Goal: Task Accomplishment & Management: Use online tool/utility

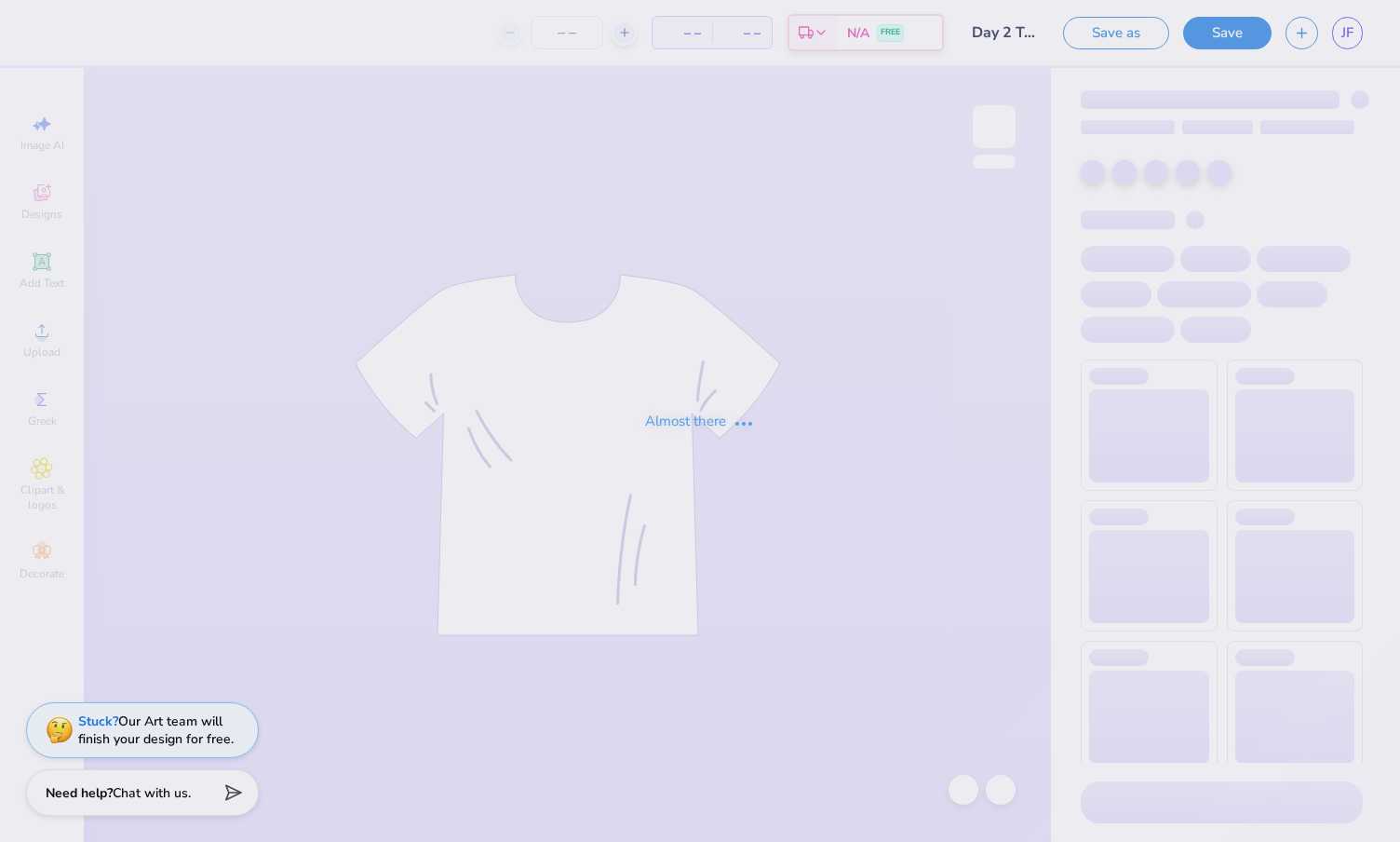
type input "Day 2 Tanks"
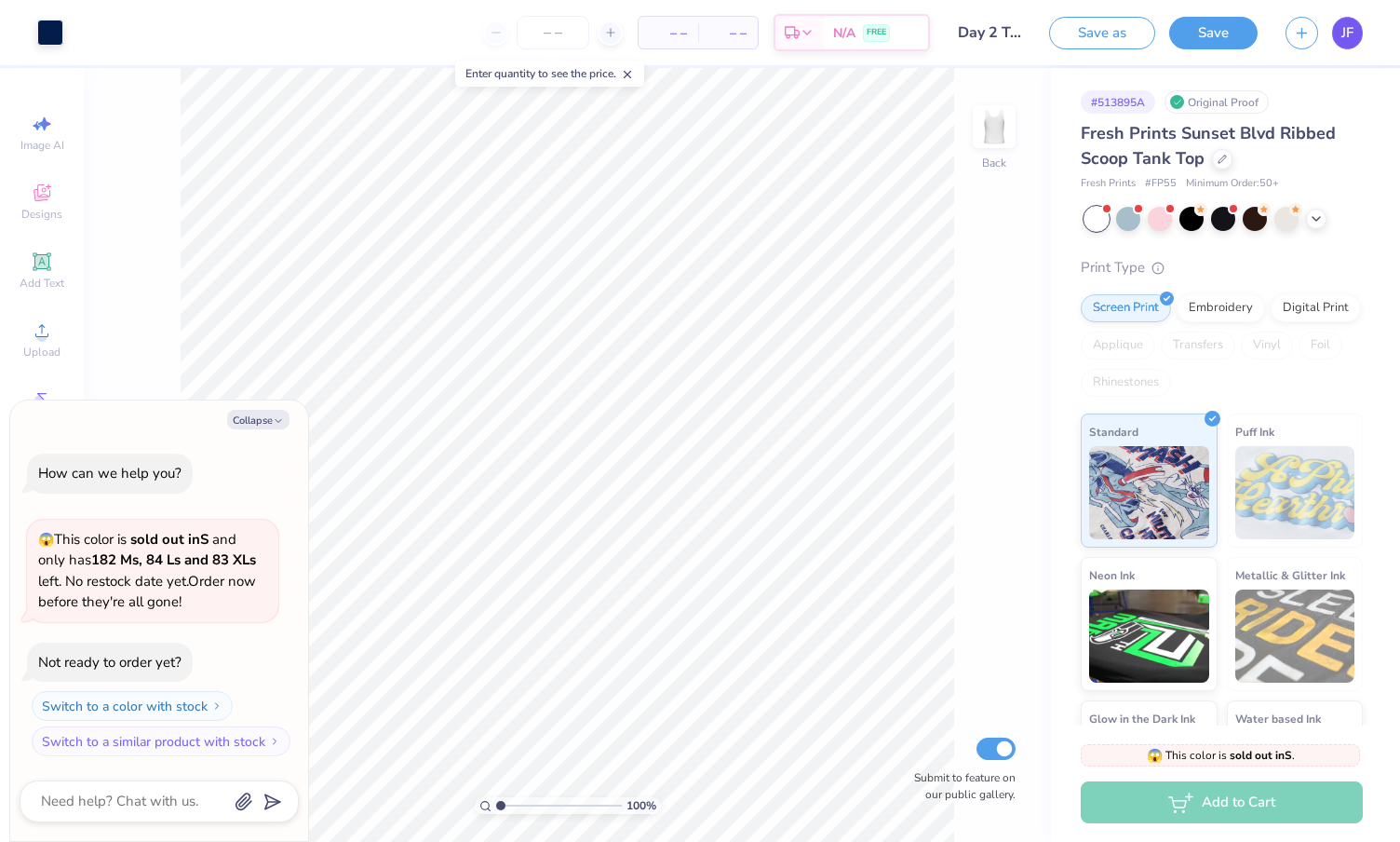
click at [1352, 26] on span "JF" at bounding box center [1348, 33] width 12 height 21
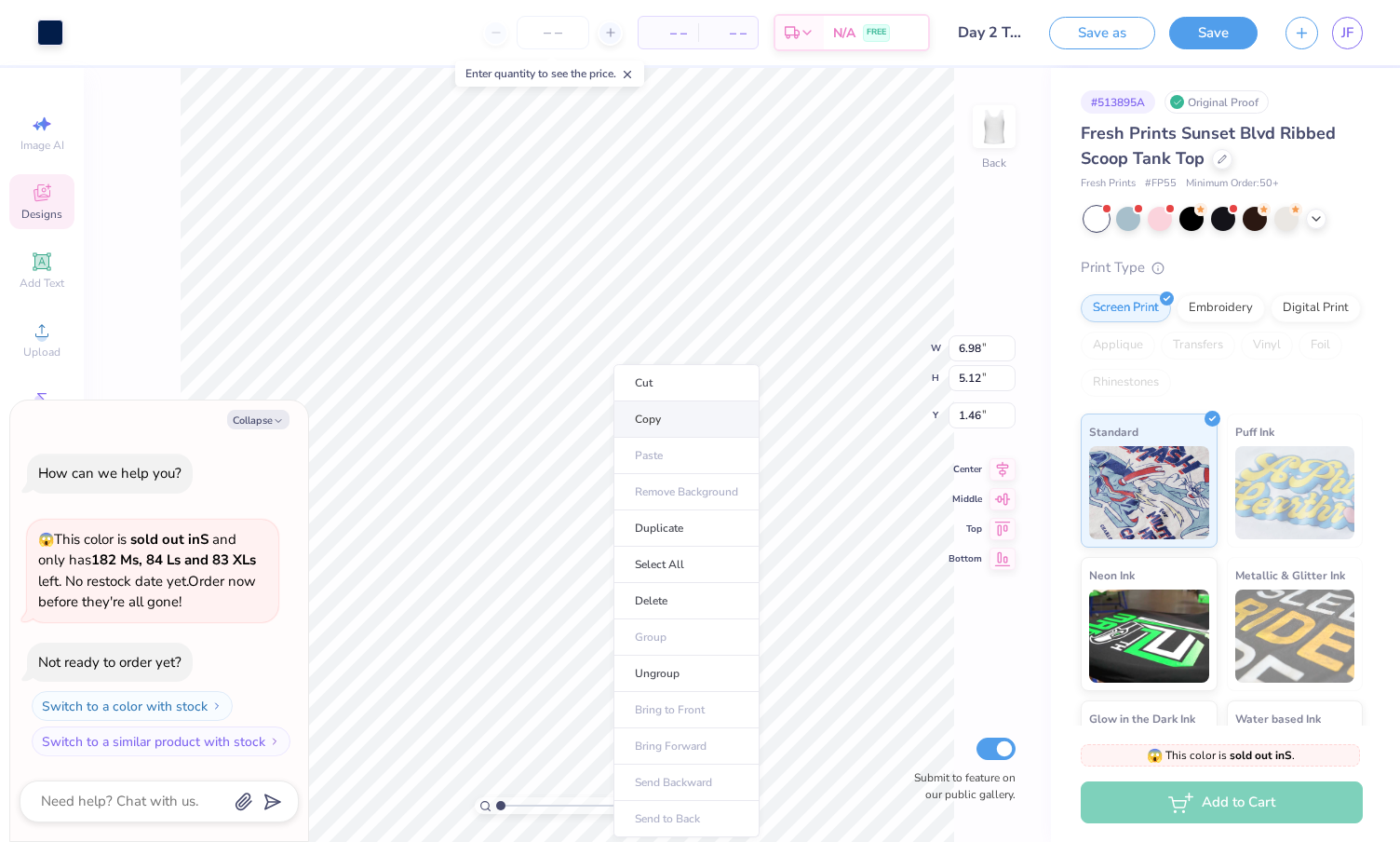
click at [678, 423] on li "Copy" at bounding box center [686, 419] width 146 height 36
type textarea "x"
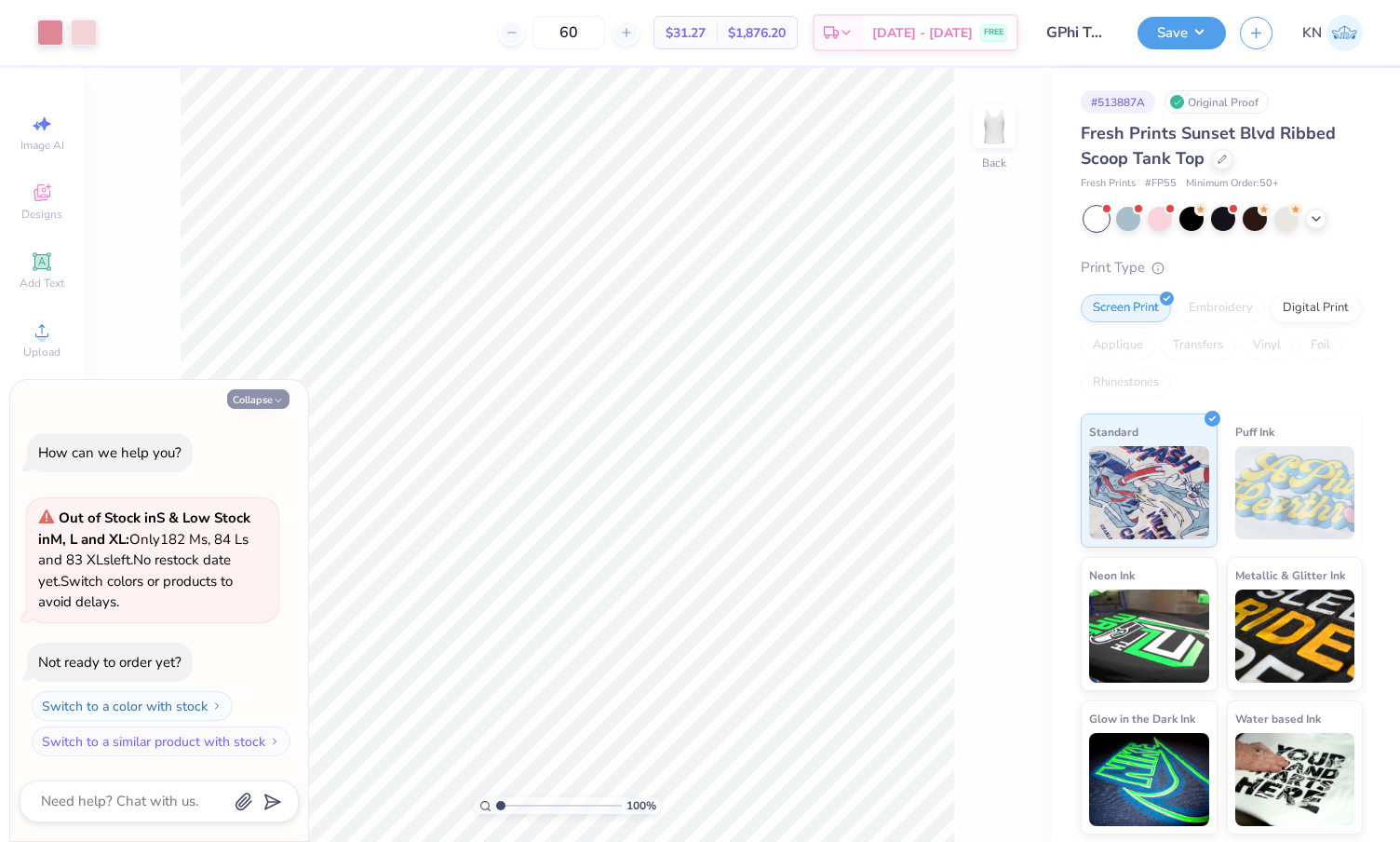
click at [246, 401] on button "Collapse" at bounding box center [258, 399] width 62 height 19
type textarea "x"
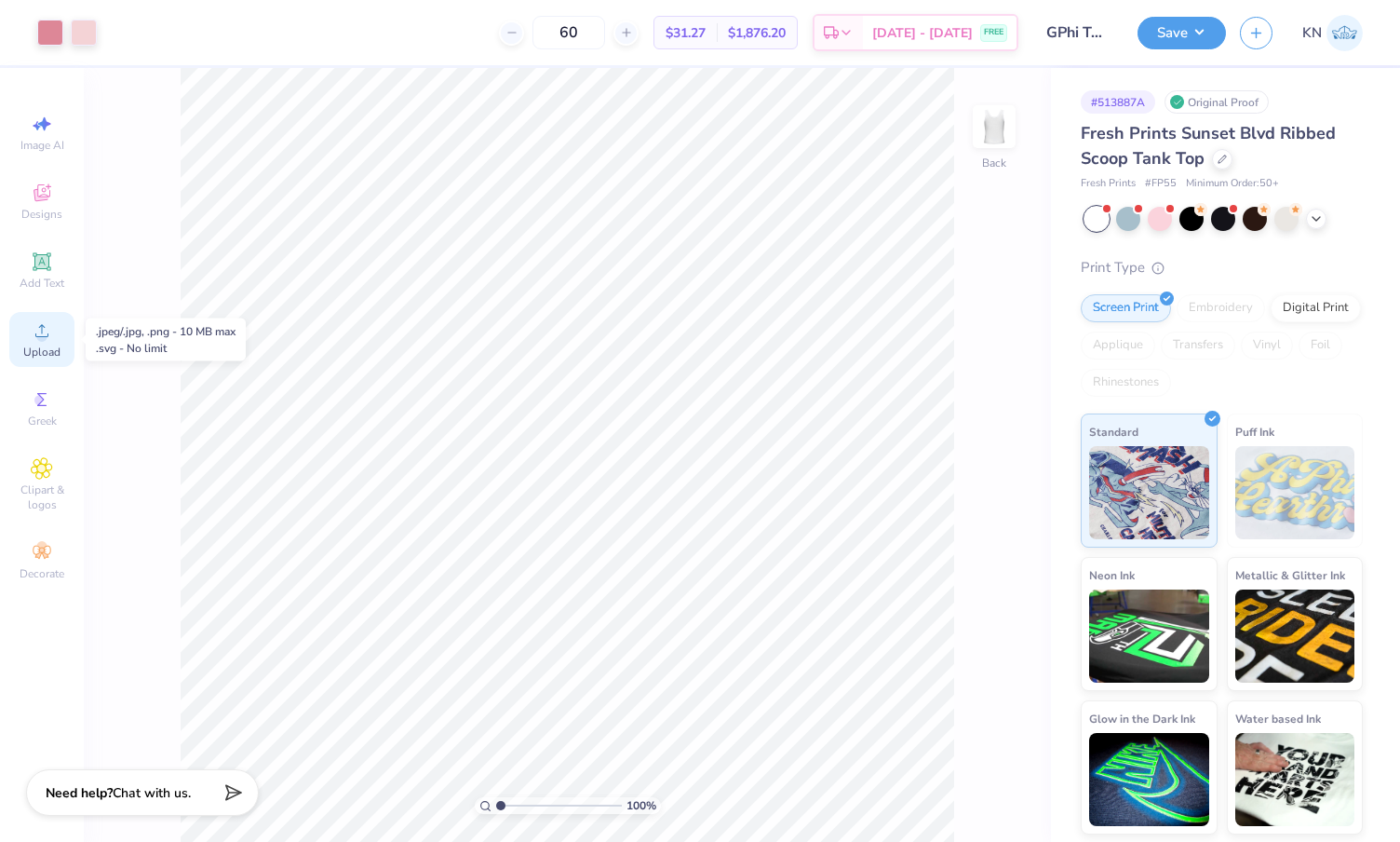
click at [48, 330] on icon at bounding box center [42, 330] width 22 height 22
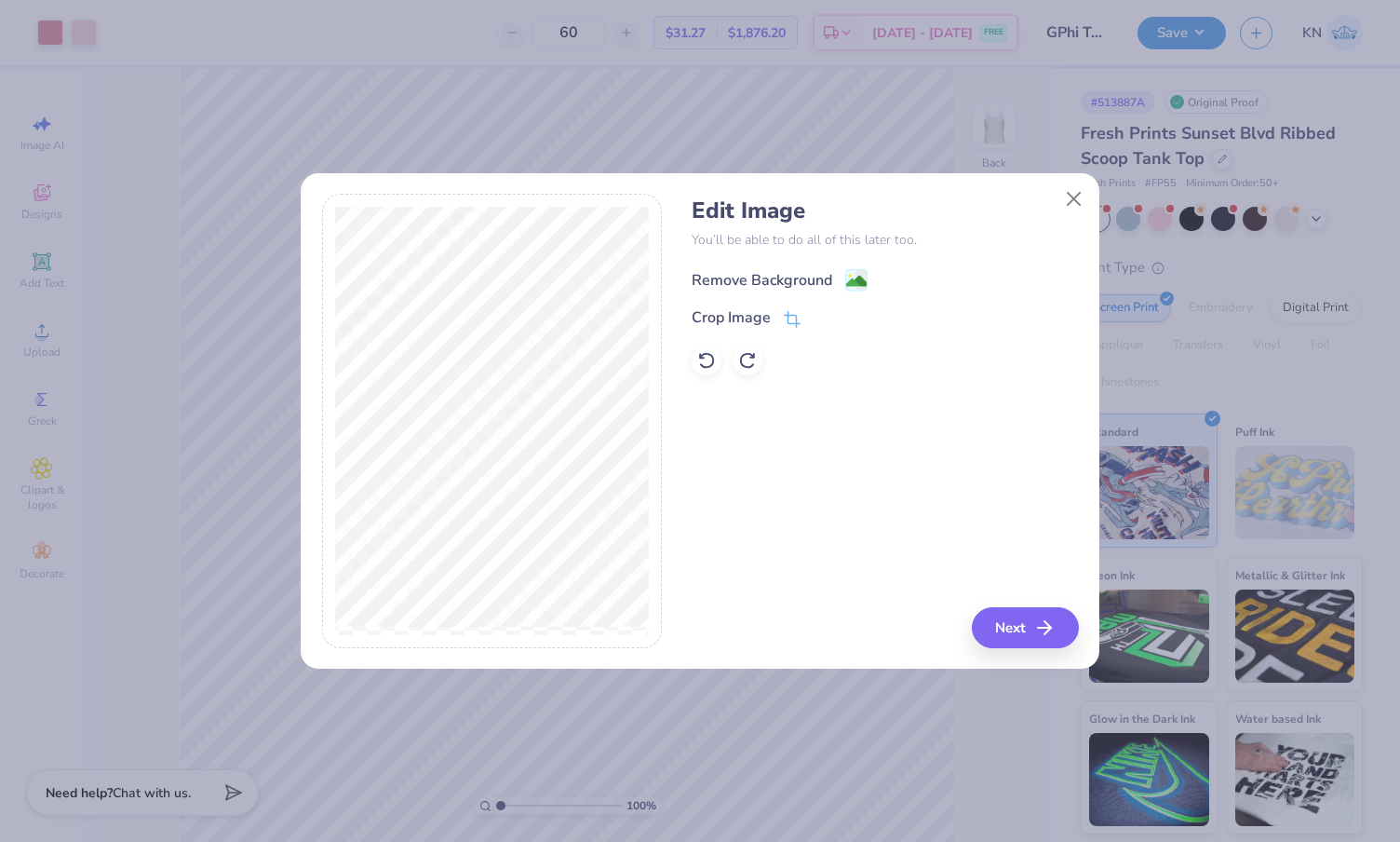
click at [849, 278] on image at bounding box center [856, 280] width 20 height 20
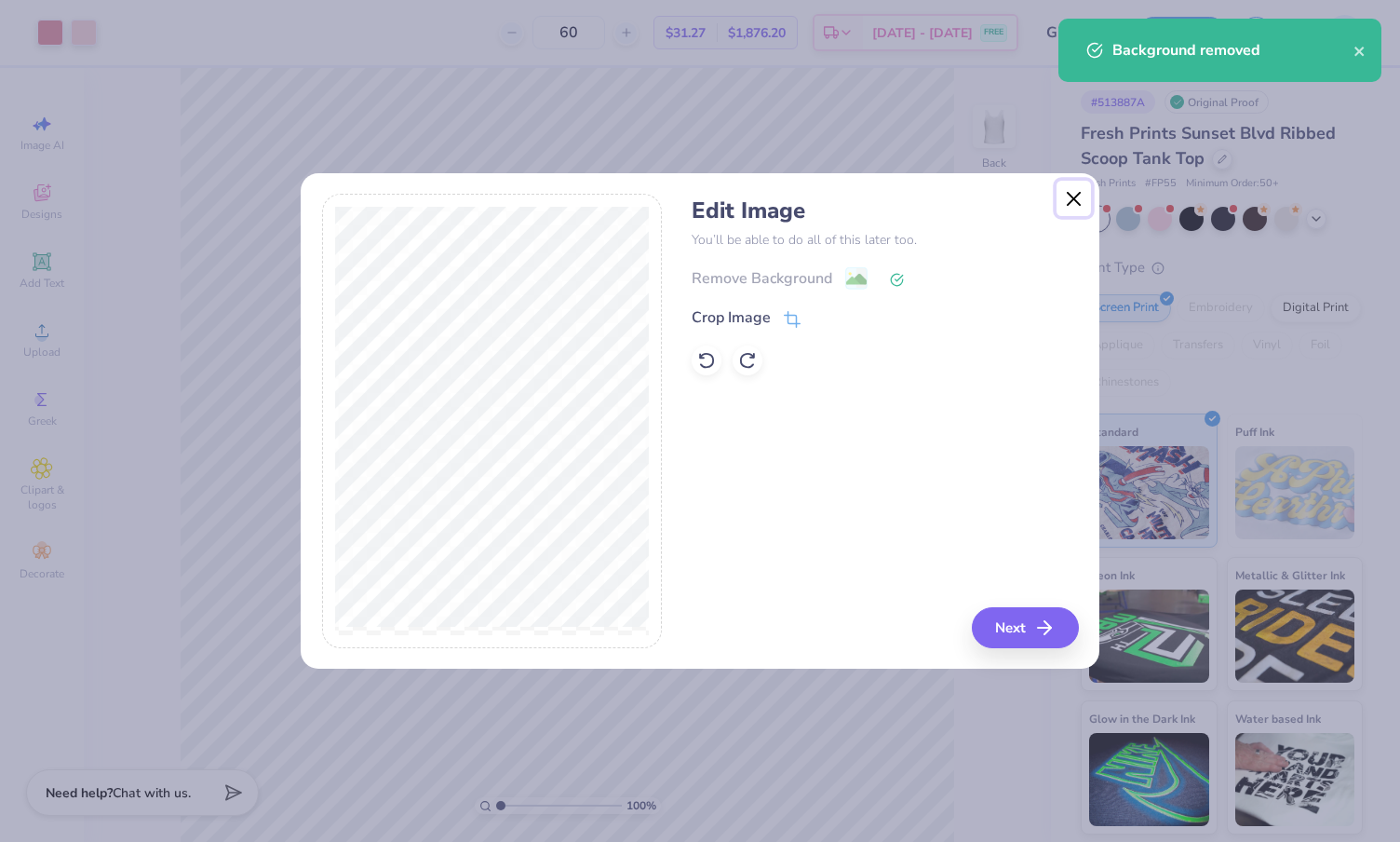
click at [1066, 205] on button "Close" at bounding box center [1074, 198] width 35 height 35
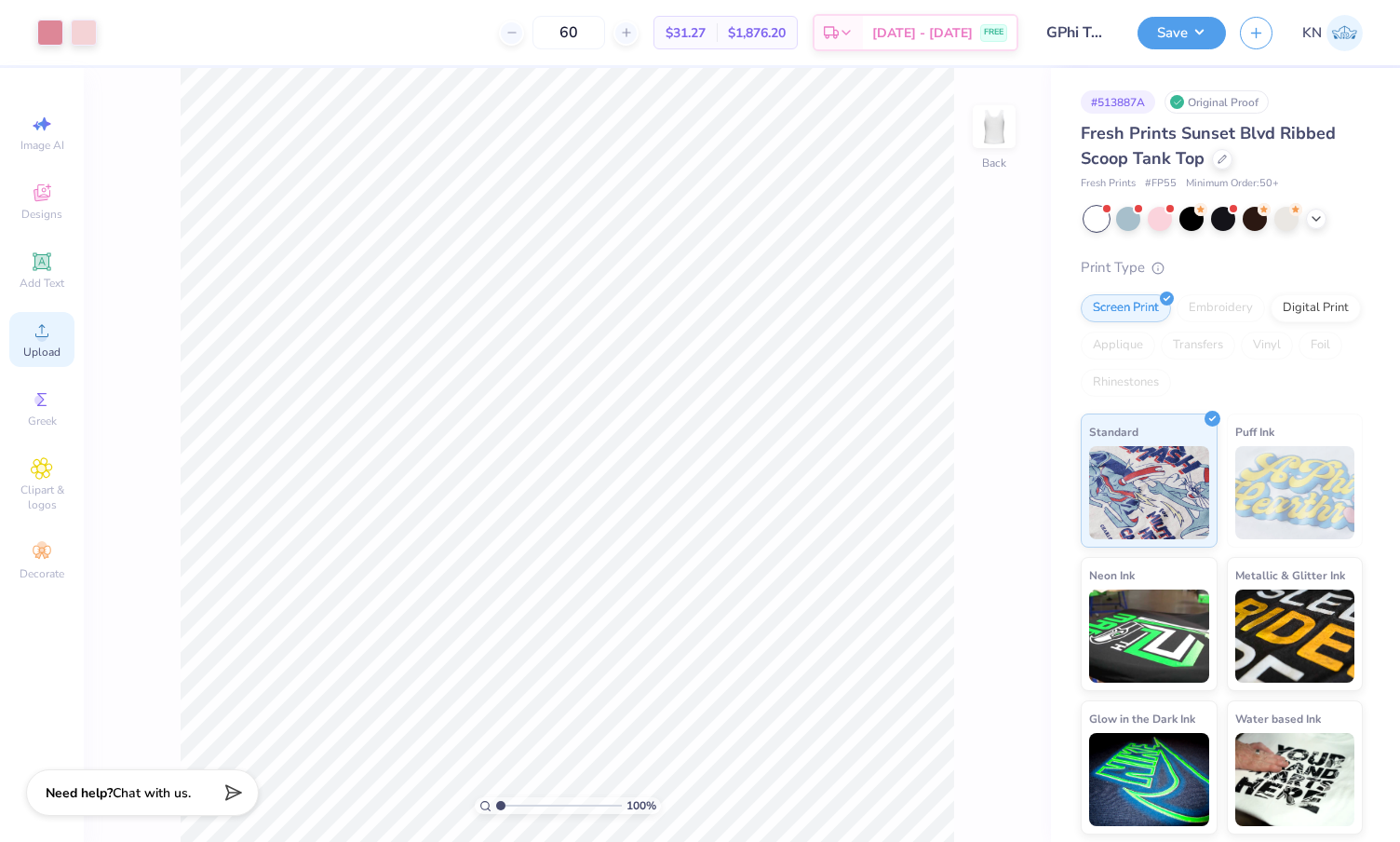
click at [50, 340] on icon at bounding box center [42, 330] width 22 height 22
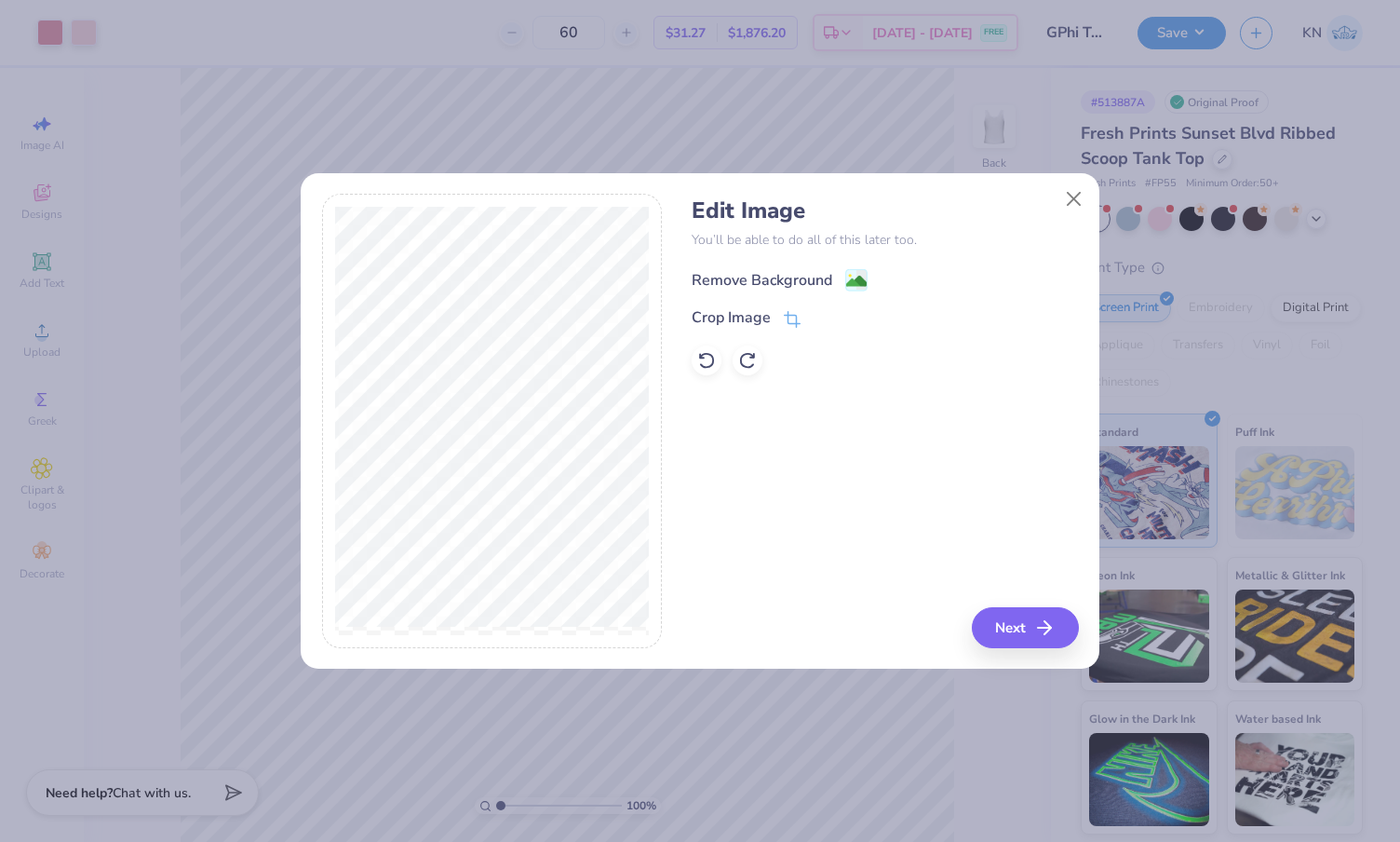
click at [849, 277] on image at bounding box center [856, 280] width 20 height 20
click at [1068, 197] on button "Close" at bounding box center [1074, 198] width 35 height 35
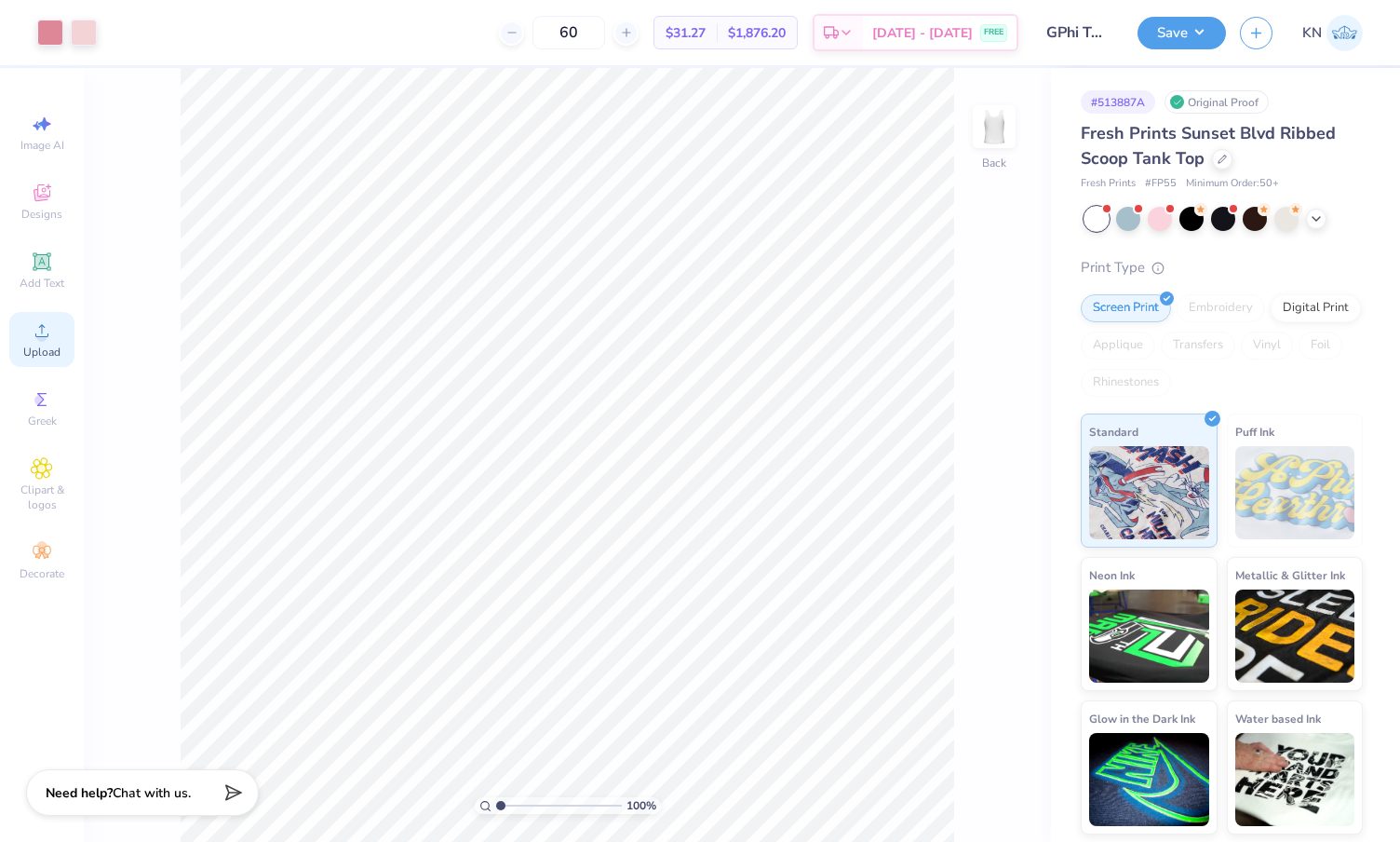
click at [46, 345] on span "Upload" at bounding box center [42, 351] width 37 height 15
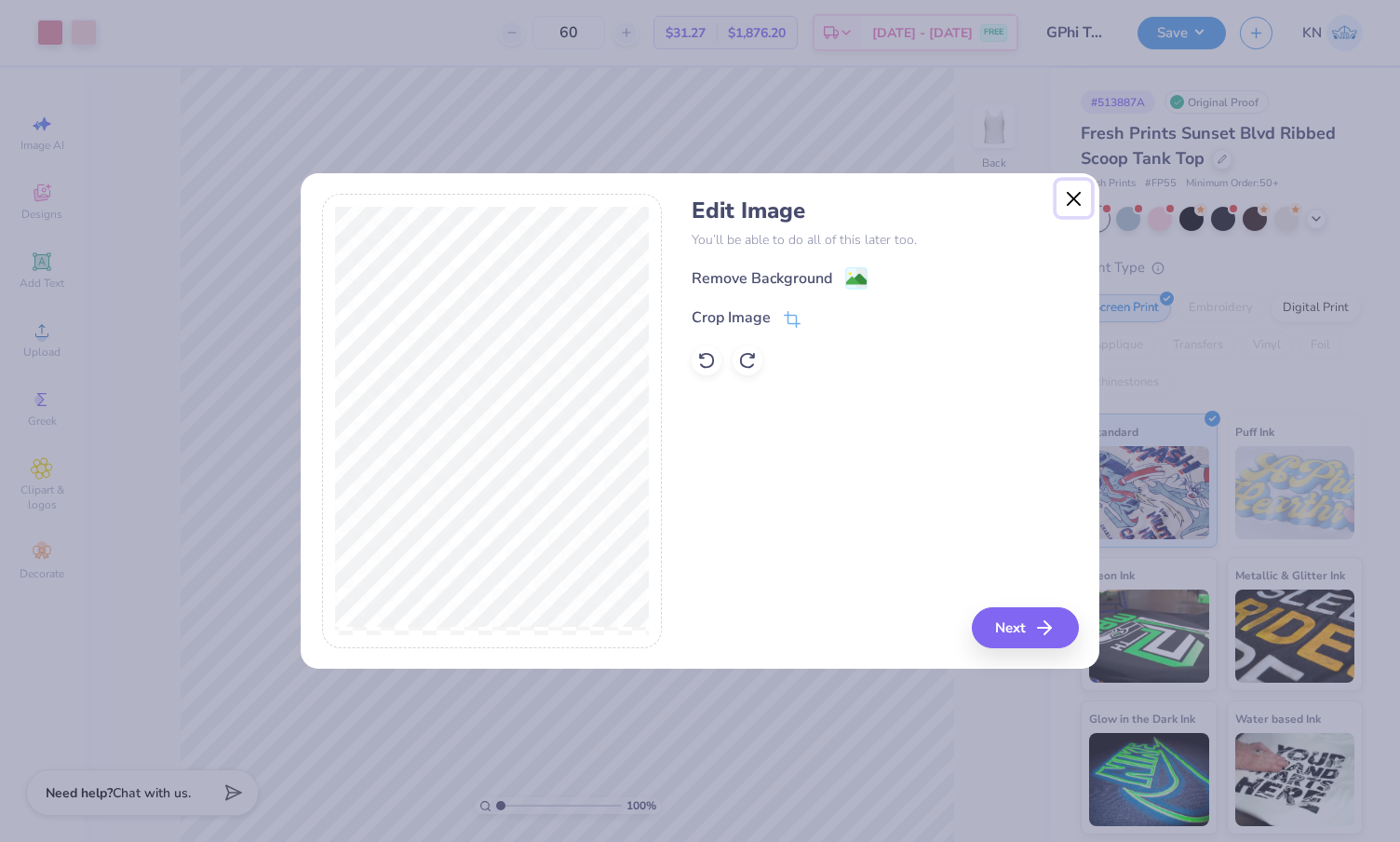
click at [1073, 191] on button "Close" at bounding box center [1074, 198] width 35 height 35
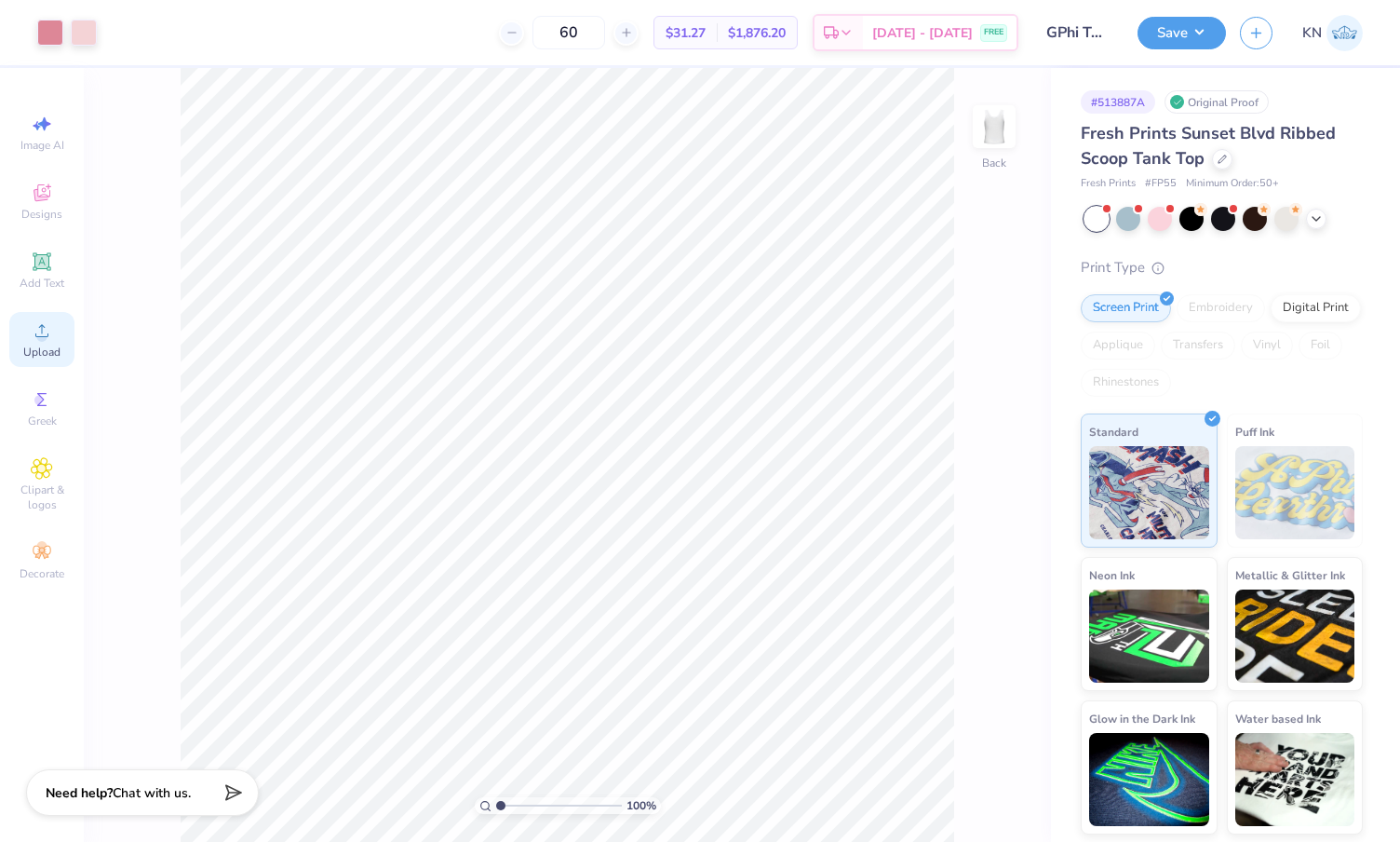
click at [53, 337] on div "Upload" at bounding box center [42, 340] width 65 height 55
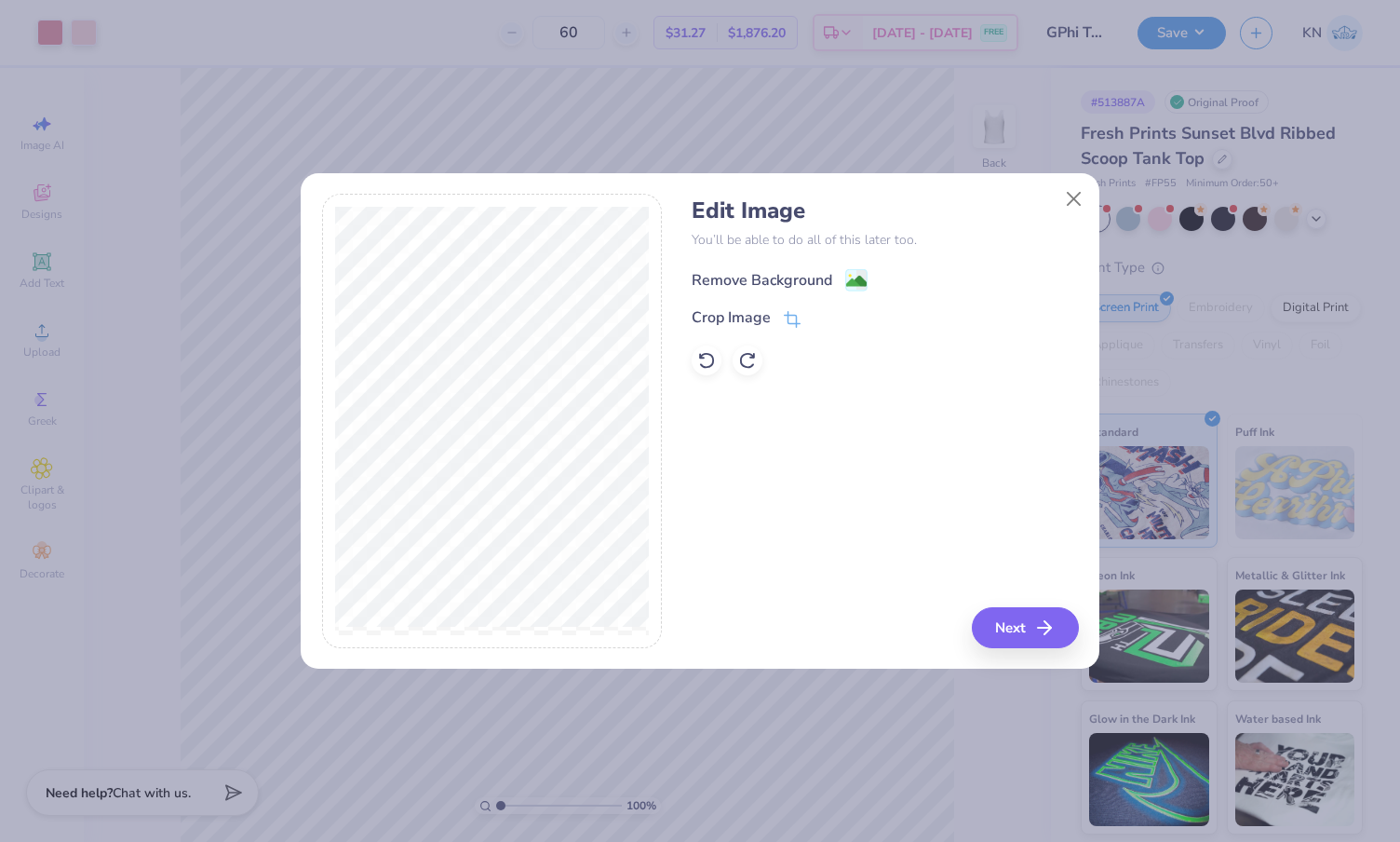
click at [846, 274] on image at bounding box center [856, 280] width 20 height 20
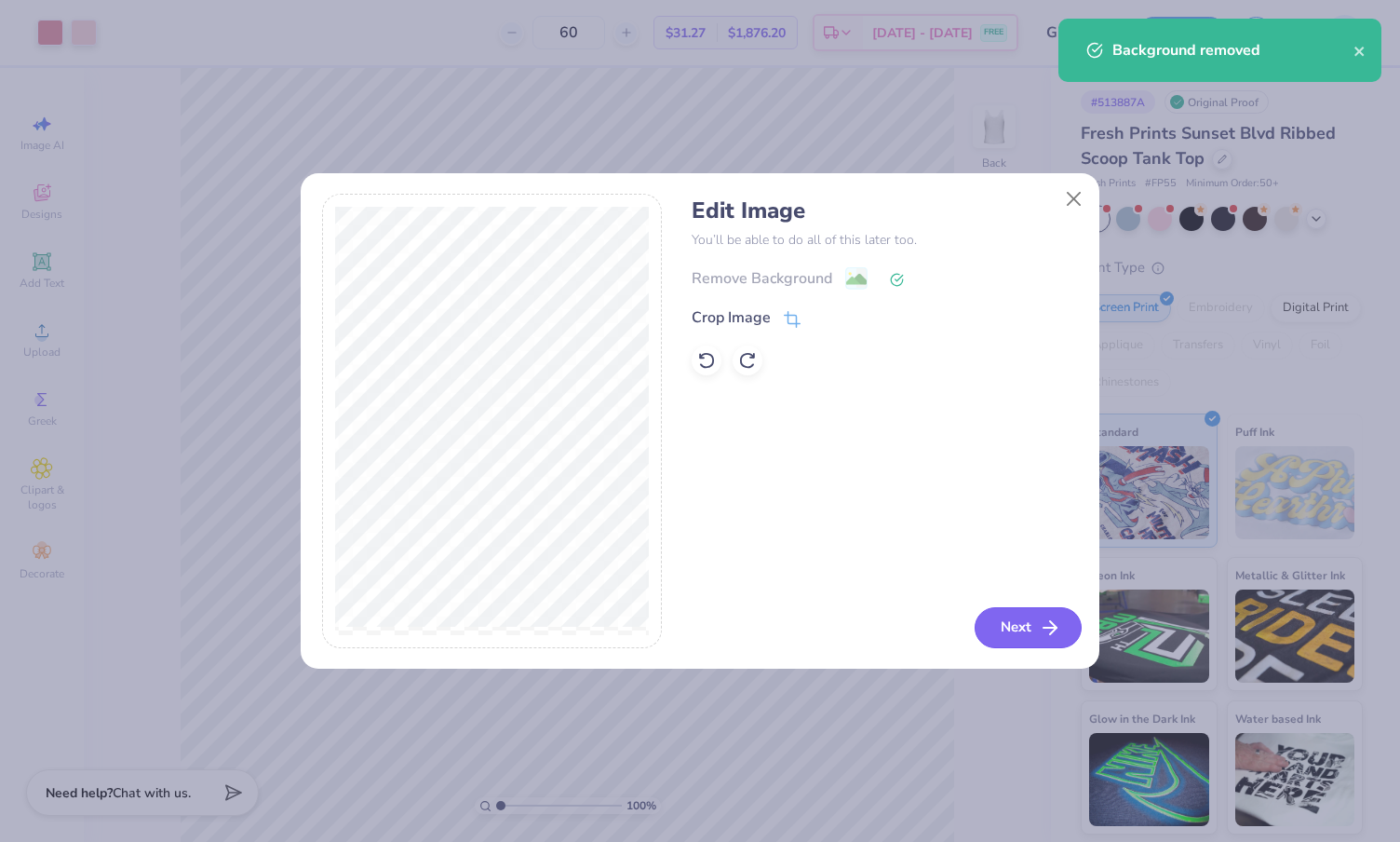
click at [1014, 619] on button "Next" at bounding box center [1028, 628] width 107 height 41
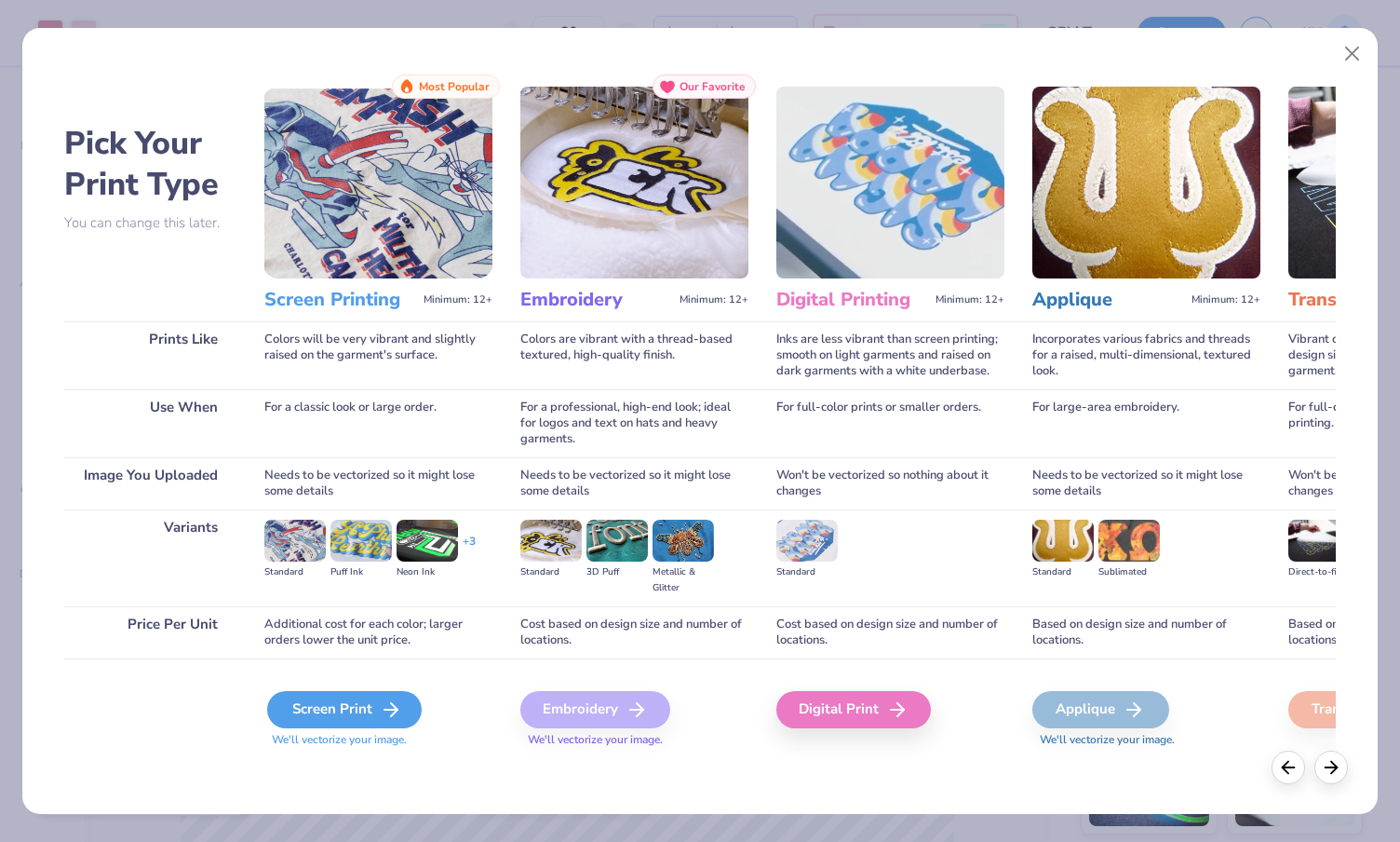
click at [341, 707] on div "Screen Print" at bounding box center [344, 710] width 154 height 37
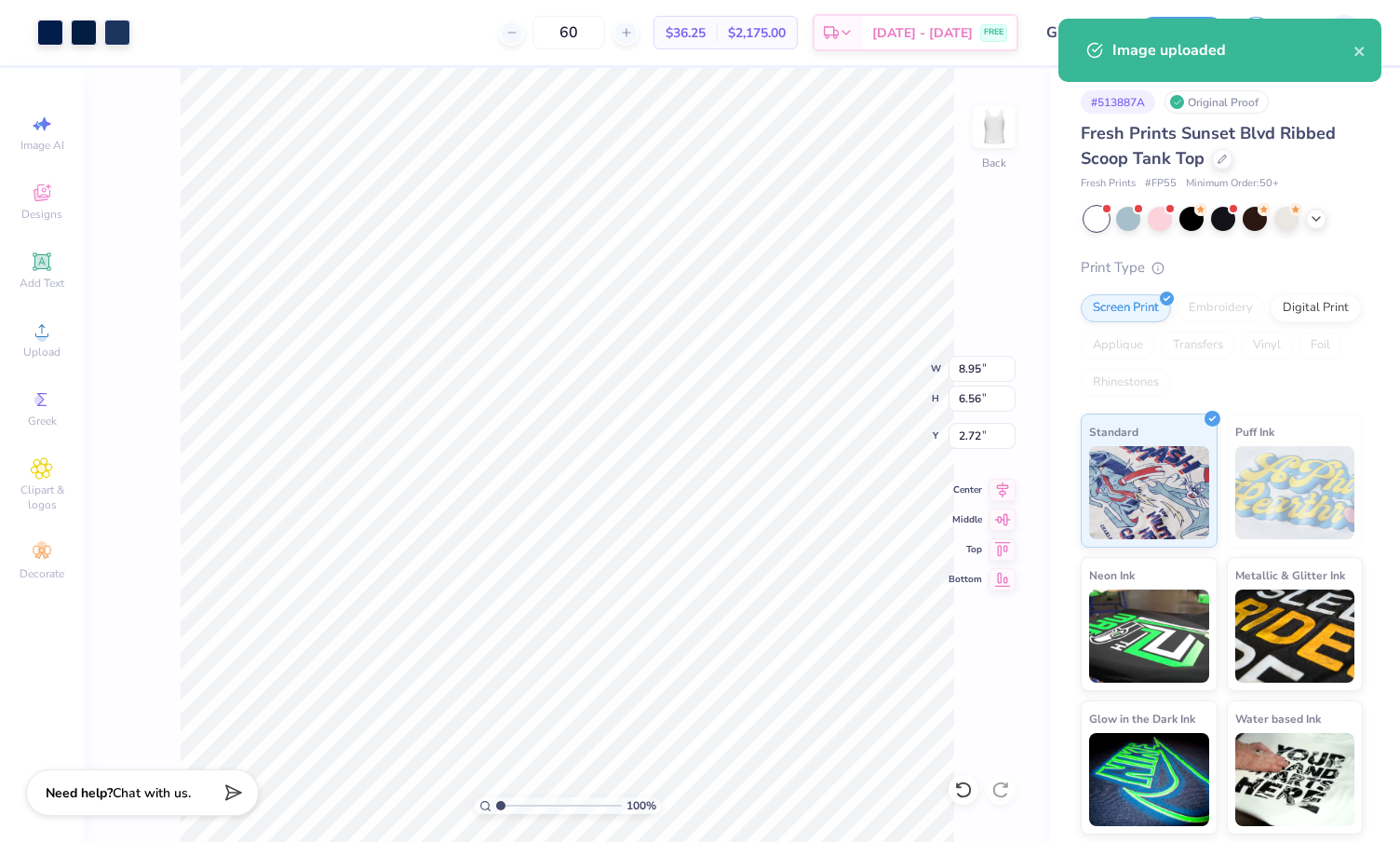
type input "7.38"
type input "2.88"
type input "1.42"
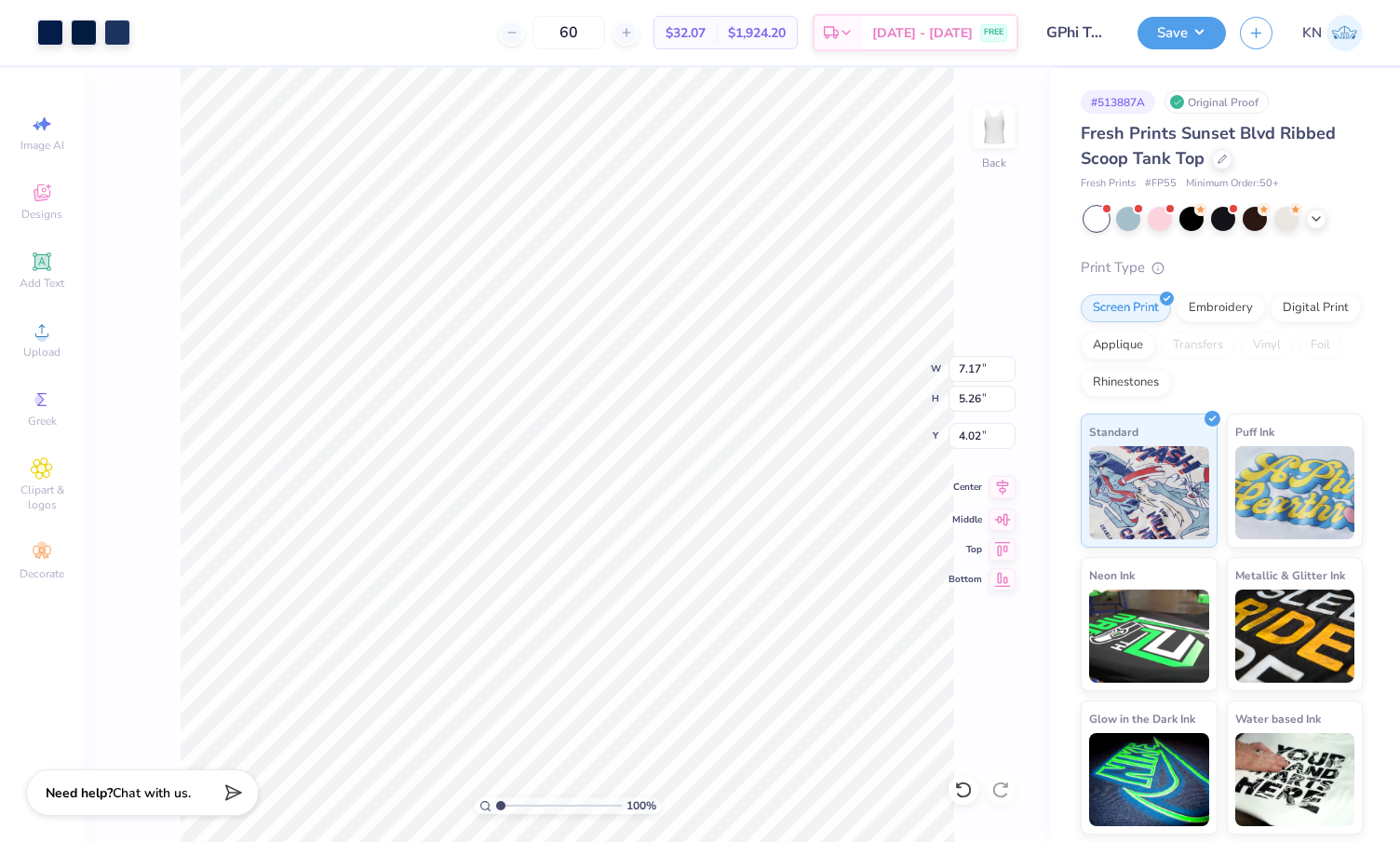
type input "7.17"
type input "5.26"
click at [999, 495] on icon at bounding box center [1002, 487] width 26 height 22
type input "1.47"
type input "6.61"
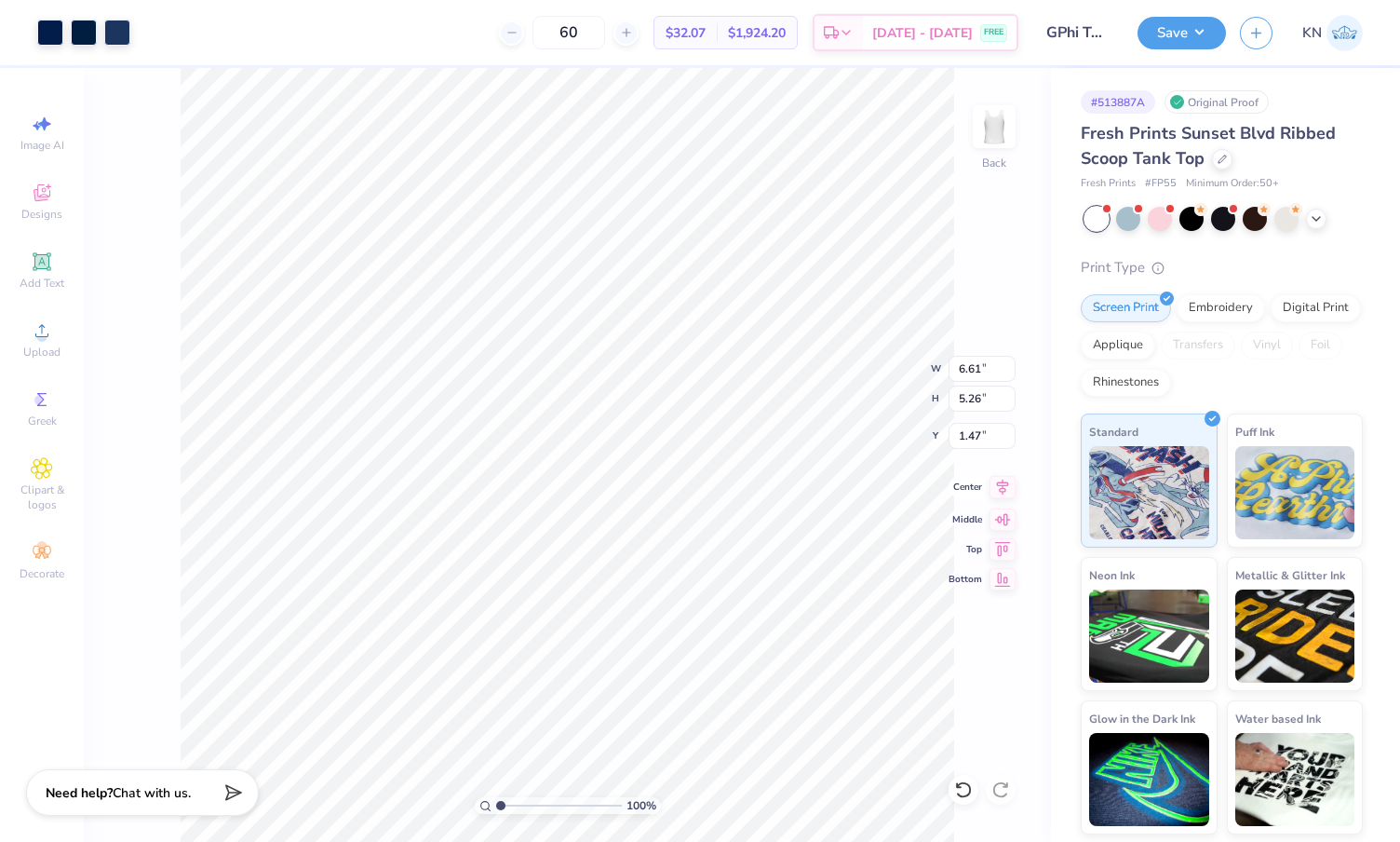
type input "4.84"
click at [1004, 484] on icon at bounding box center [1002, 487] width 26 height 22
type input "1.57"
type input "6.90"
type input "5.06"
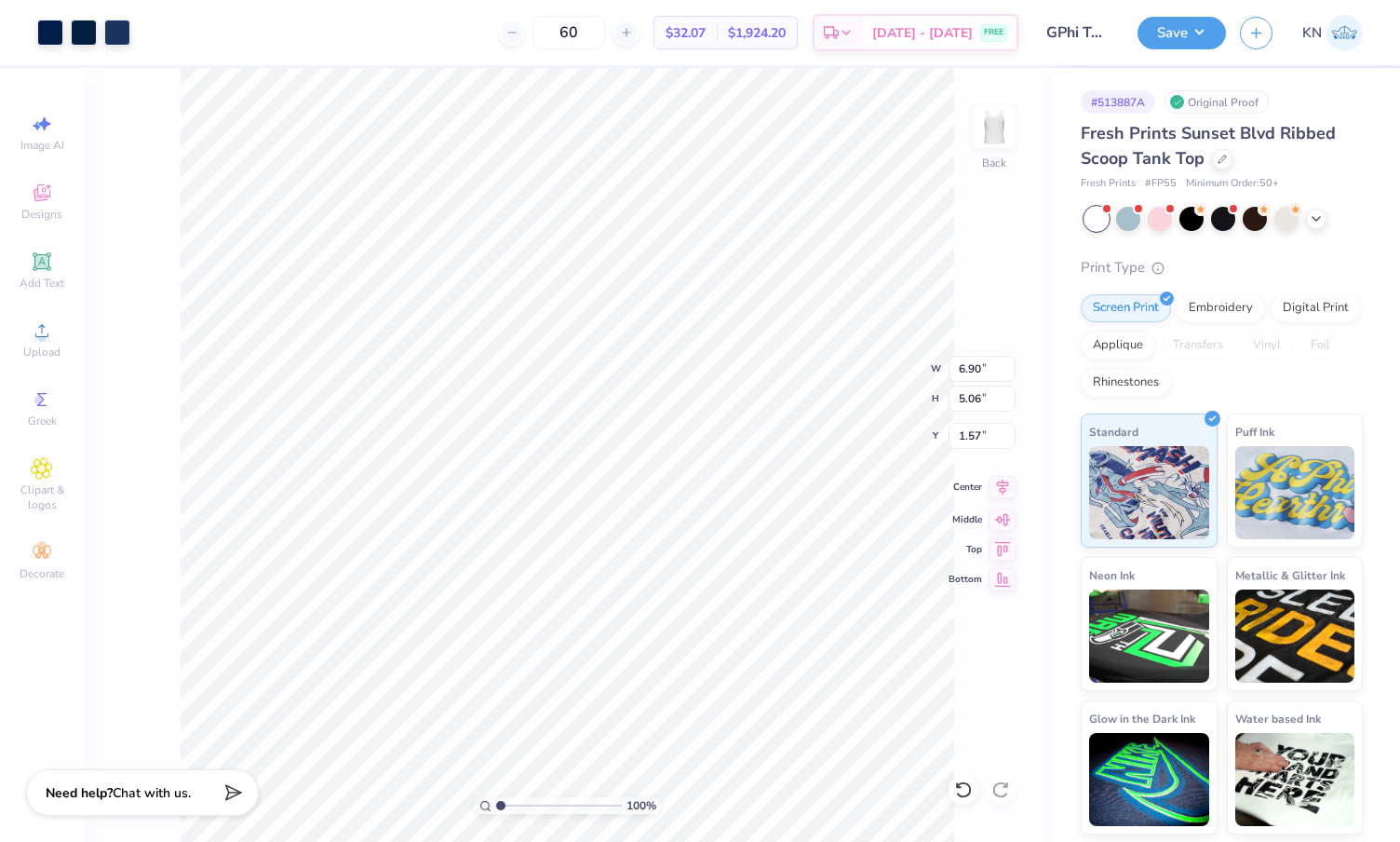
click at [1004, 493] on icon at bounding box center [1002, 487] width 26 height 22
type input "1.47"
click at [88, 29] on div at bounding box center [83, 30] width 26 height 26
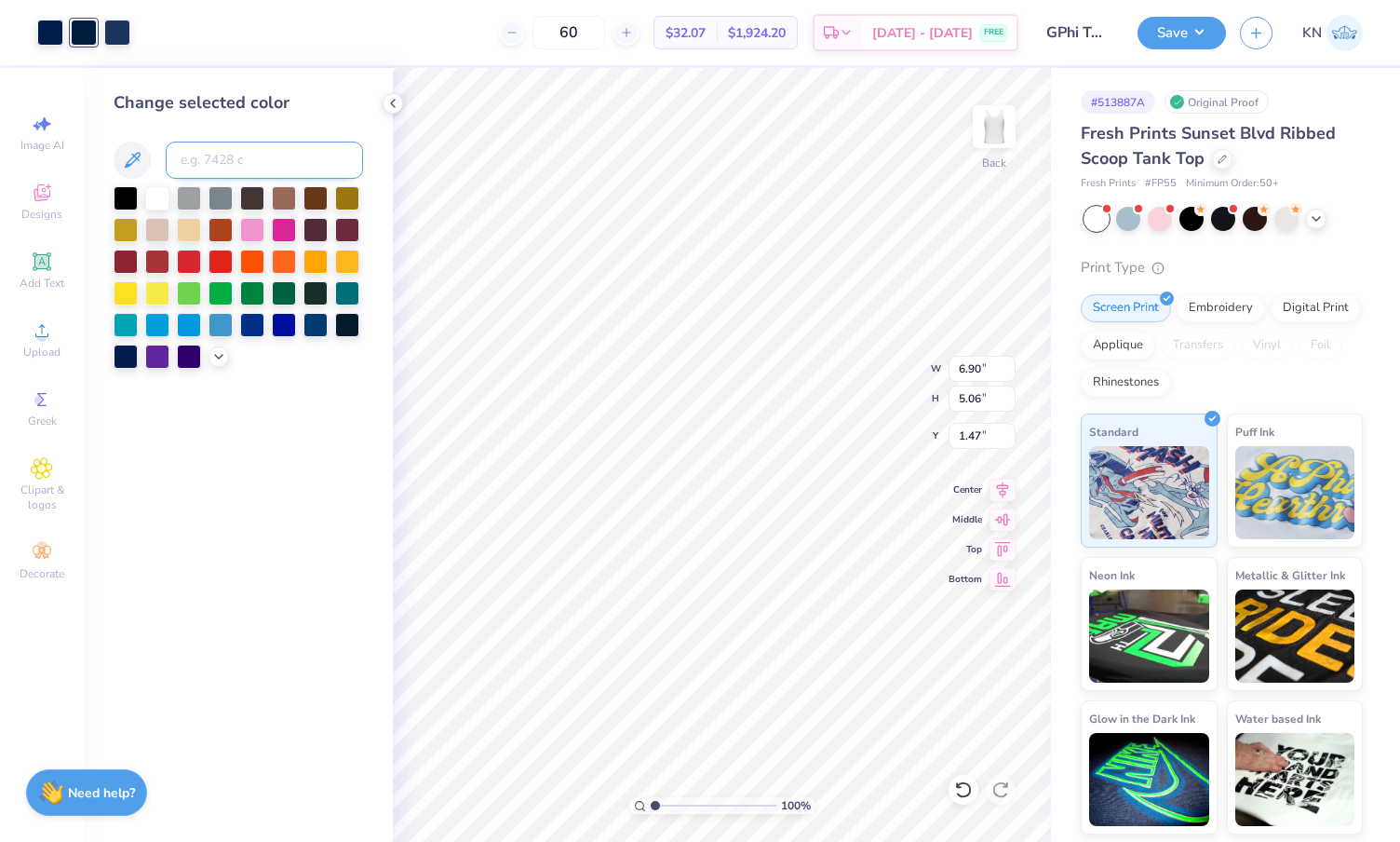
click at [283, 169] on input at bounding box center [265, 160] width 198 height 37
type input "2768"
click at [81, 34] on div at bounding box center [83, 30] width 26 height 26
click at [197, 158] on input at bounding box center [265, 160] width 198 height 37
type input "2768"
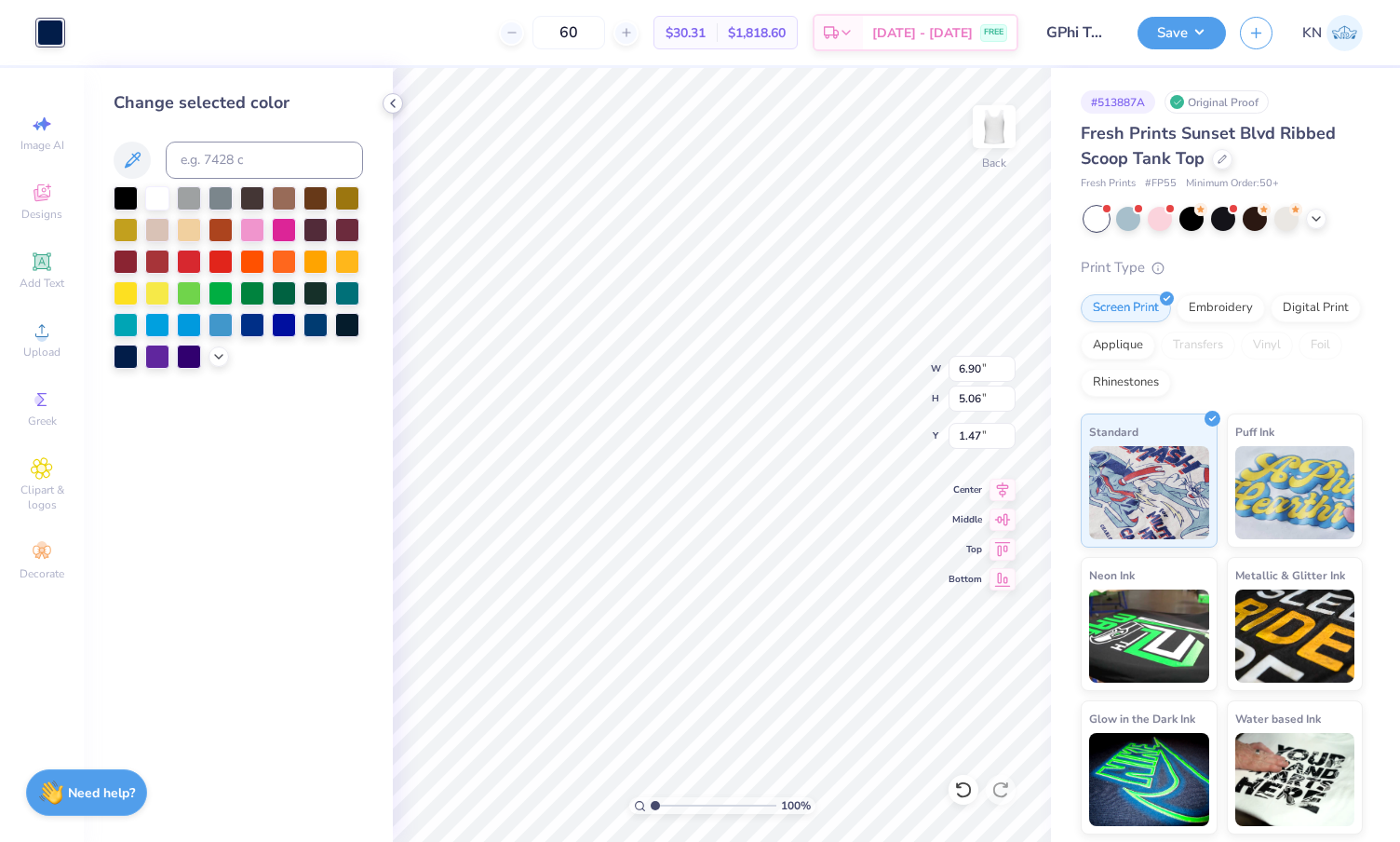
click at [393, 98] on icon at bounding box center [393, 103] width 15 height 15
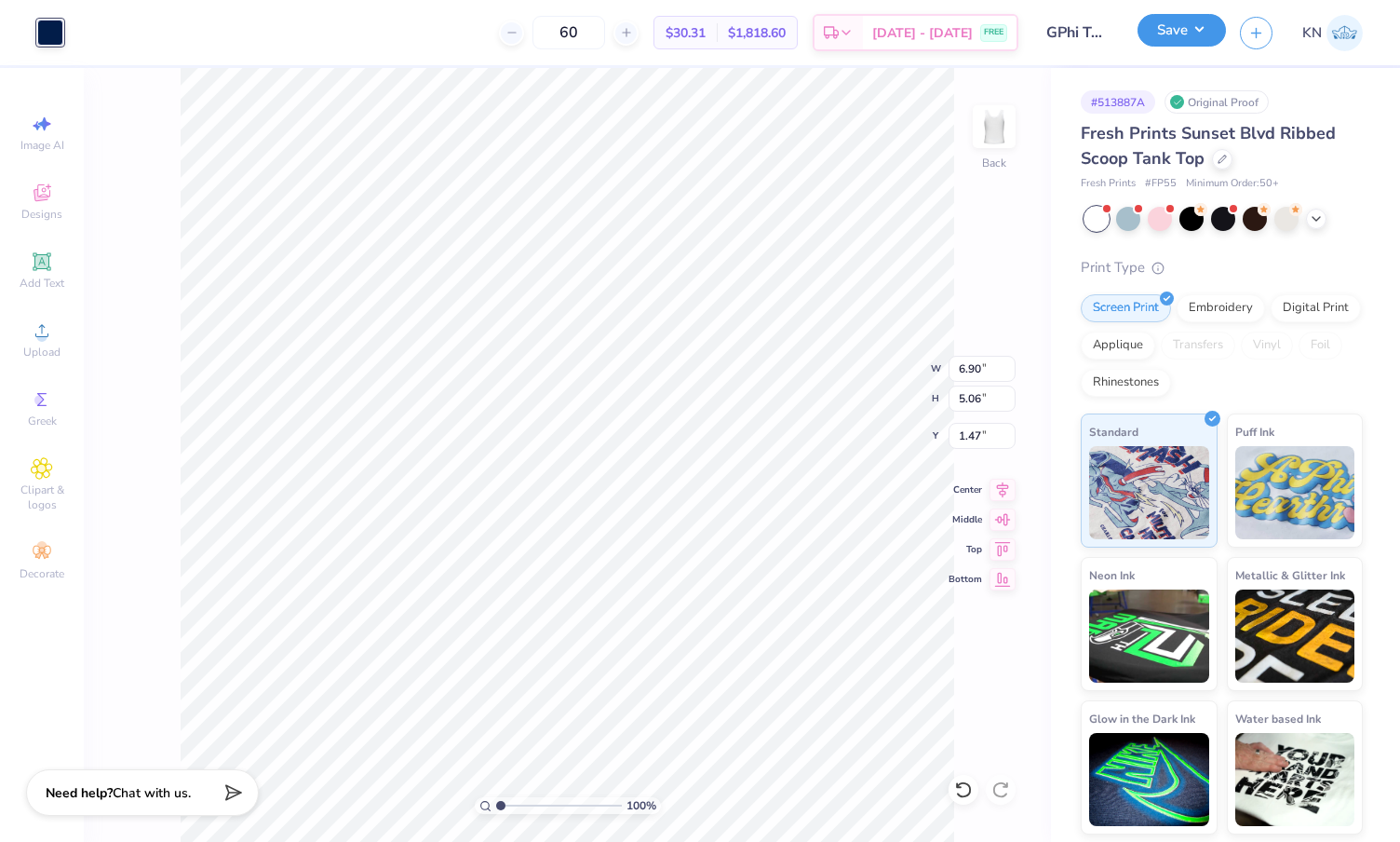
click at [1206, 33] on button "Save" at bounding box center [1181, 30] width 88 height 33
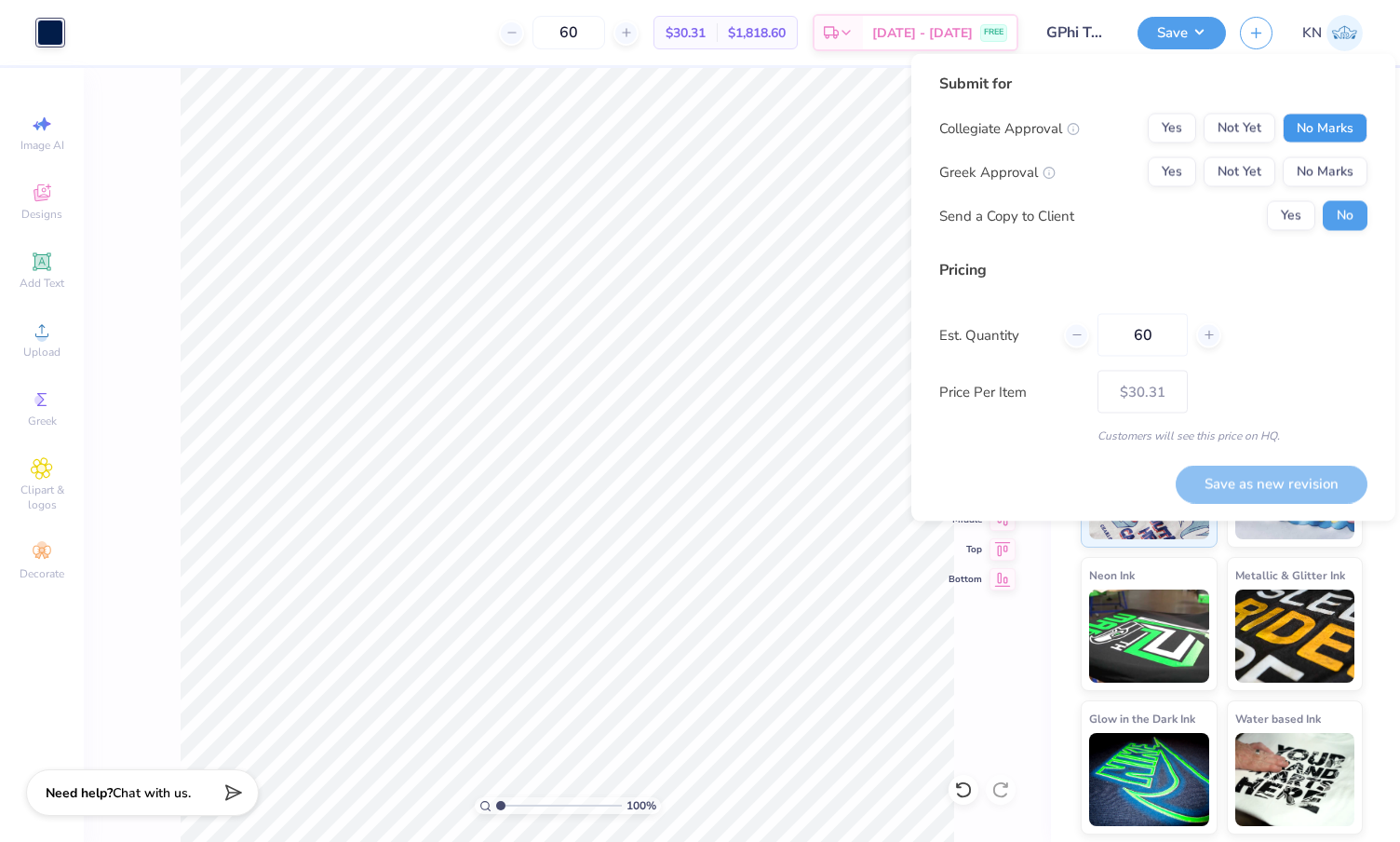
click at [1327, 122] on button "No Marks" at bounding box center [1324, 128] width 84 height 30
click at [1179, 172] on button "Yes" at bounding box center [1172, 172] width 48 height 30
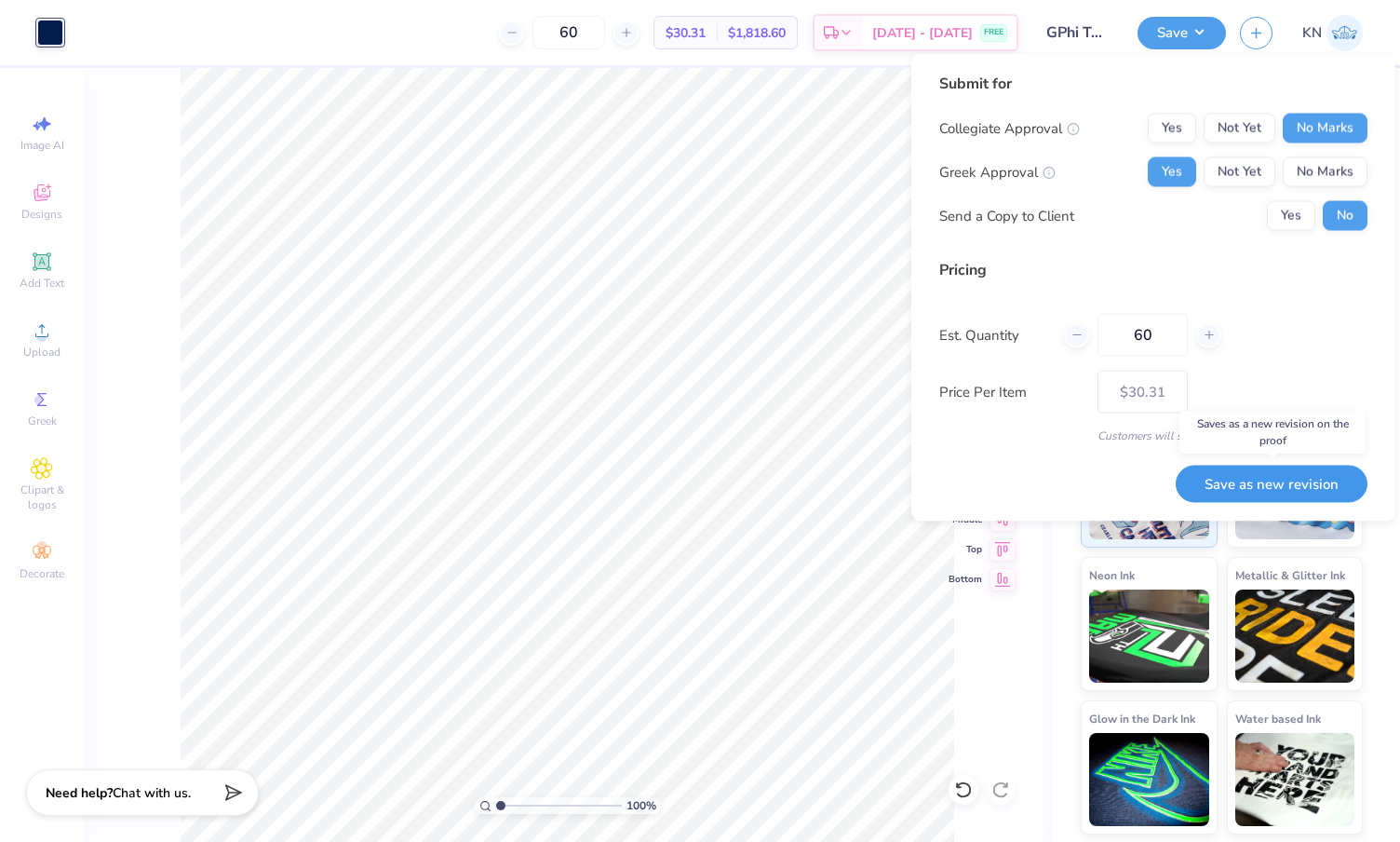
click at [1274, 482] on button "Save as new revision" at bounding box center [1272, 483] width 192 height 38
type input "– –"
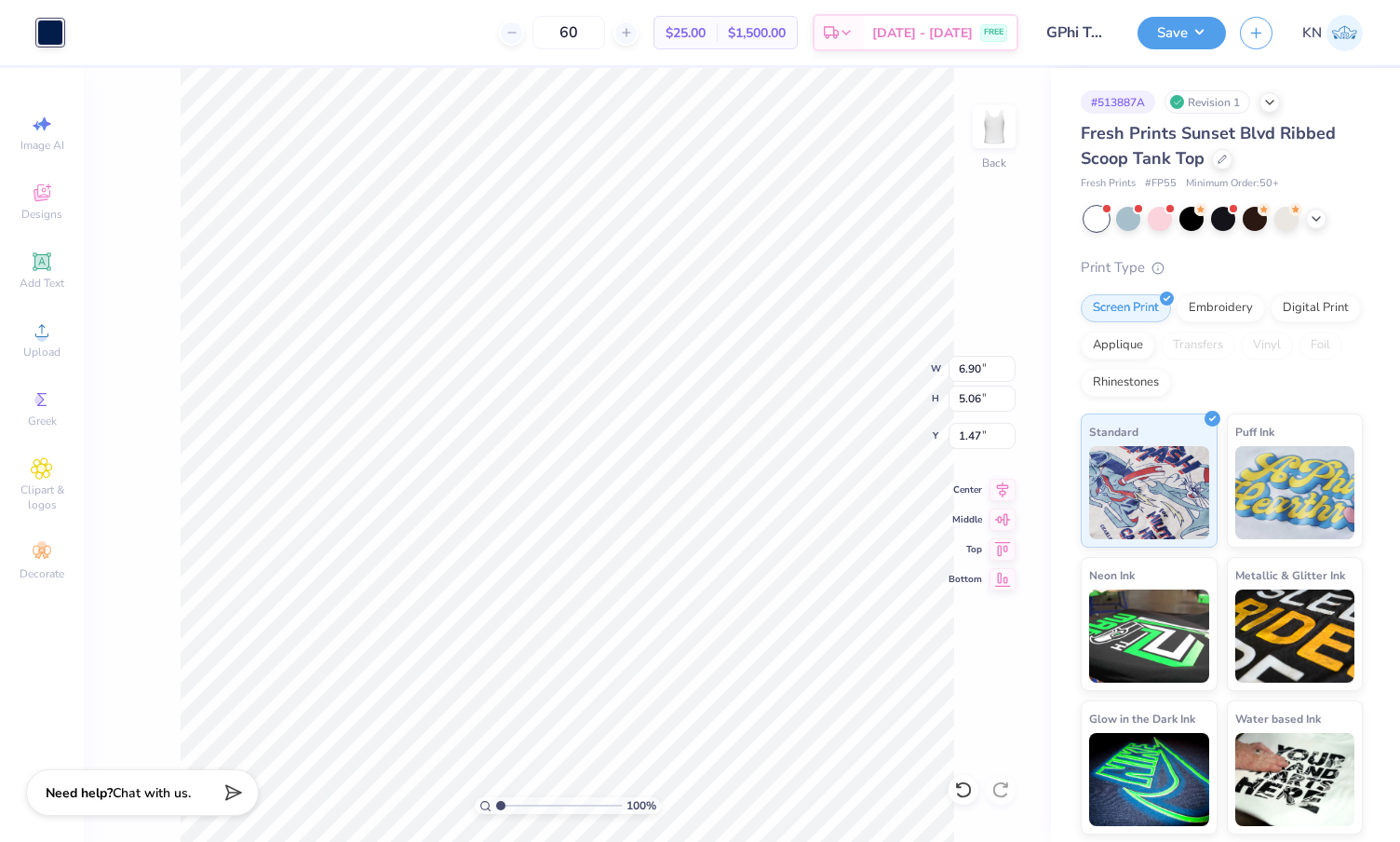
click at [1362, 51] on div "Design Saved" at bounding box center [1220, 56] width 331 height 84
click at [1193, 21] on button "Save" at bounding box center [1181, 30] width 88 height 33
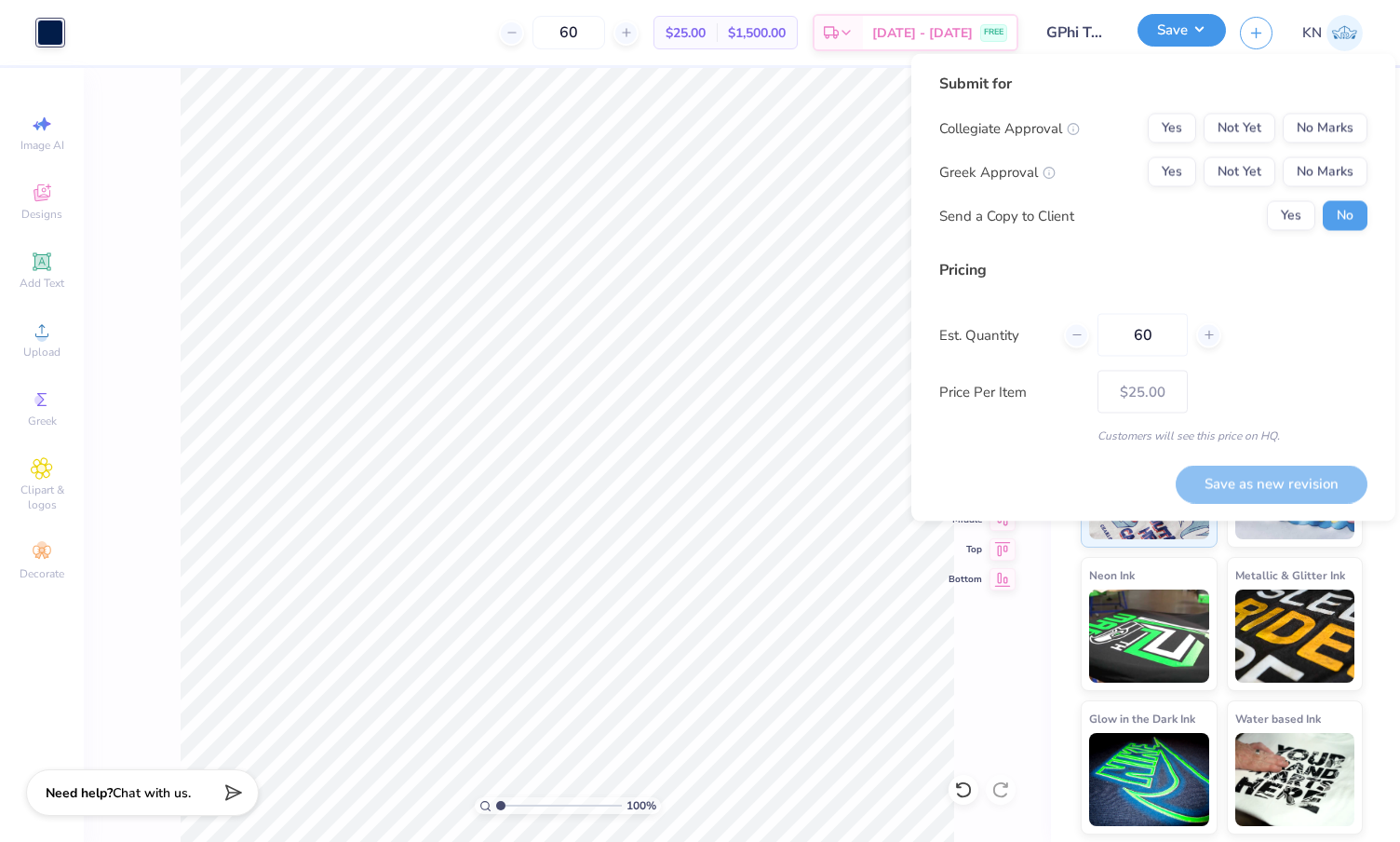
click at [1194, 35] on button "Save" at bounding box center [1181, 30] width 88 height 33
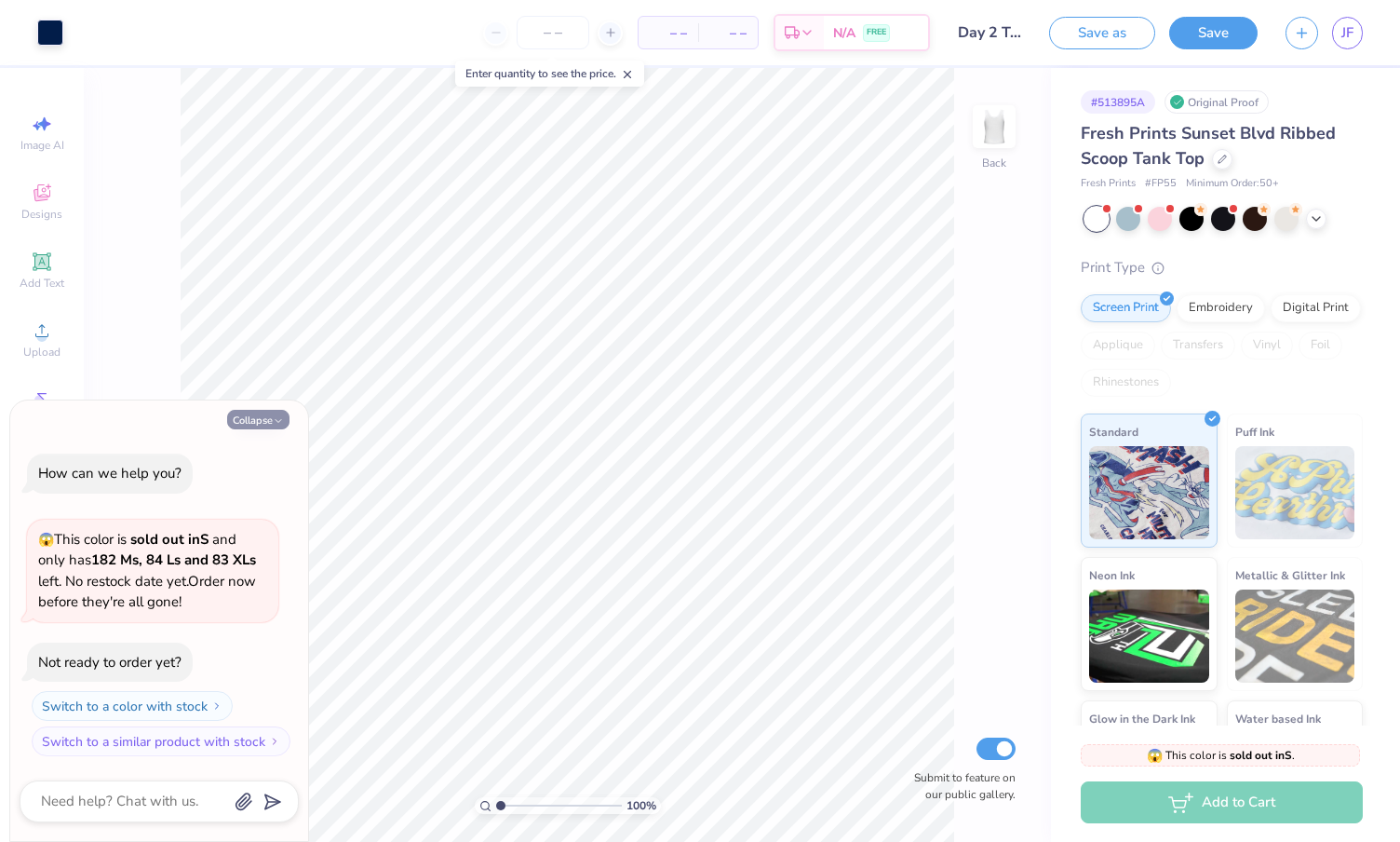
click at [268, 418] on button "Collapse" at bounding box center [258, 420] width 62 height 19
type textarea "x"
